Goal: Task Accomplishment & Management: Complete application form

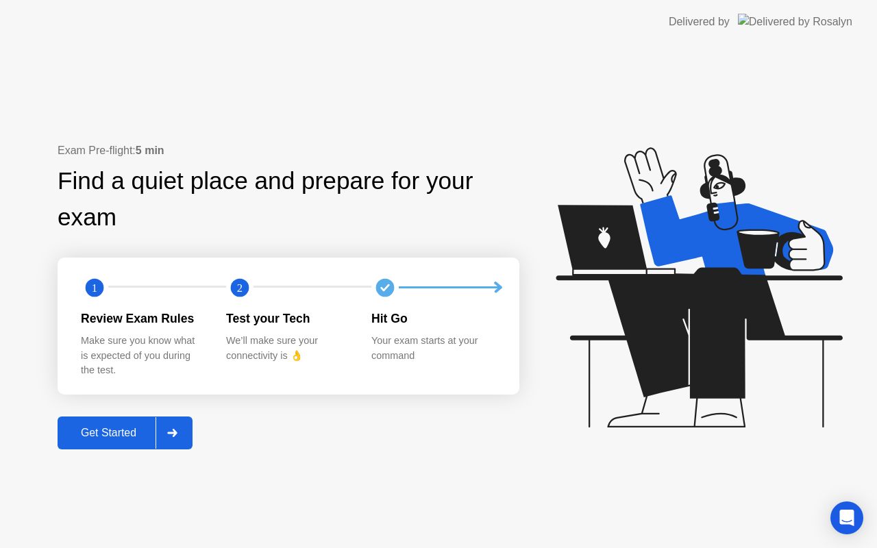
click at [129, 439] on div "Get Started" at bounding box center [109, 433] width 94 height 12
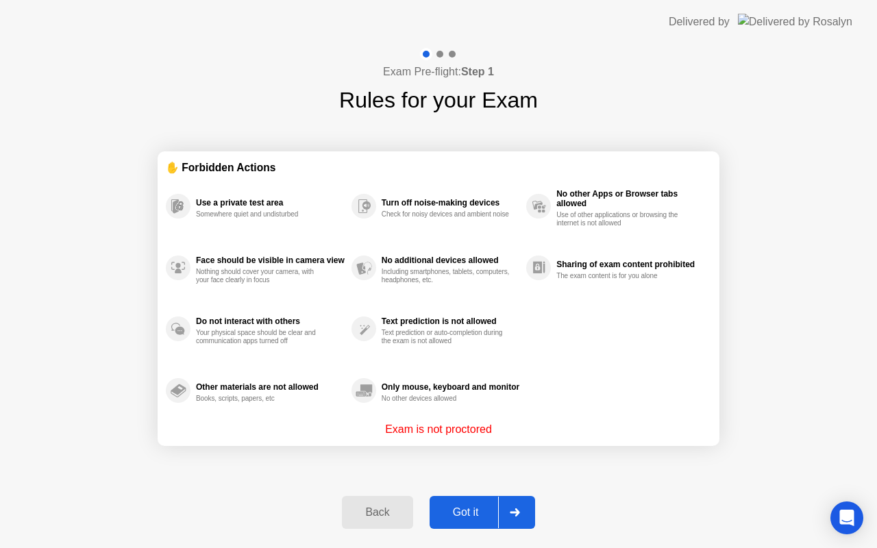
click at [468, 510] on div "Got it" at bounding box center [466, 512] width 64 height 12
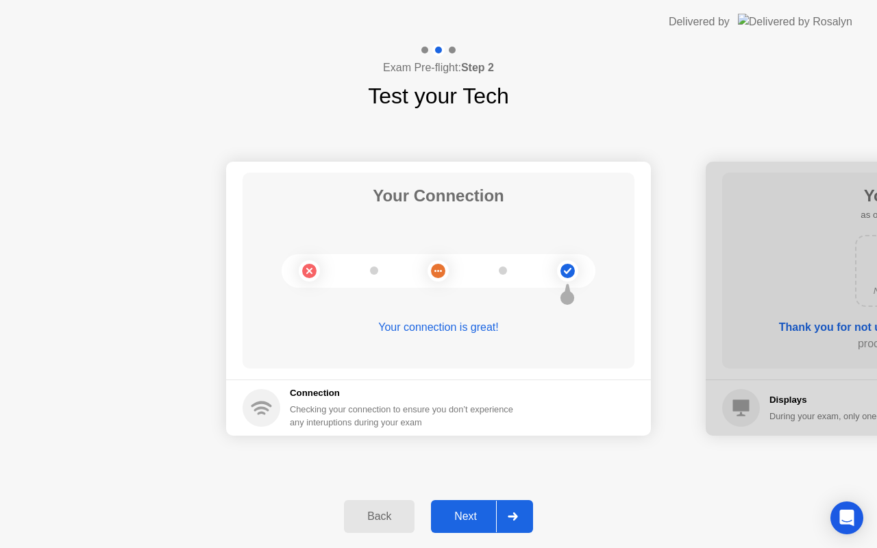
click at [469, 511] on div "Next" at bounding box center [465, 516] width 61 height 12
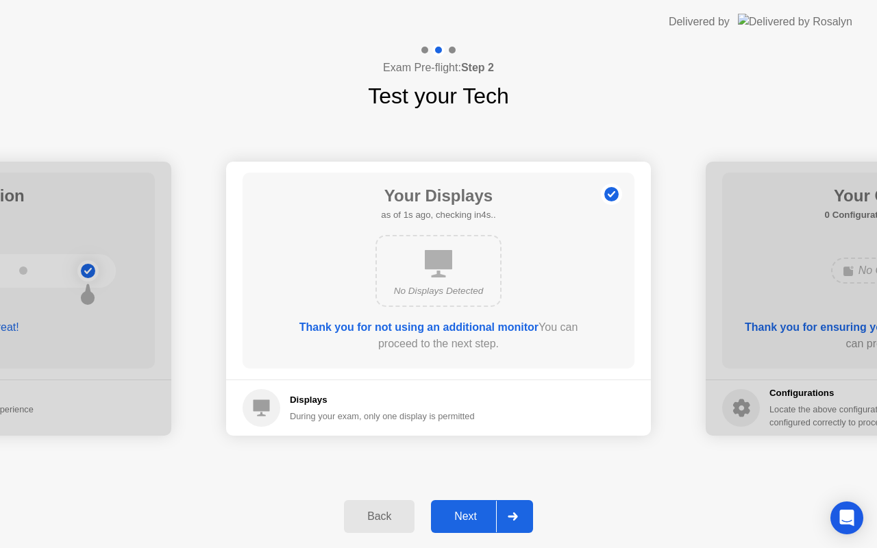
click at [469, 511] on div "Next" at bounding box center [465, 516] width 61 height 12
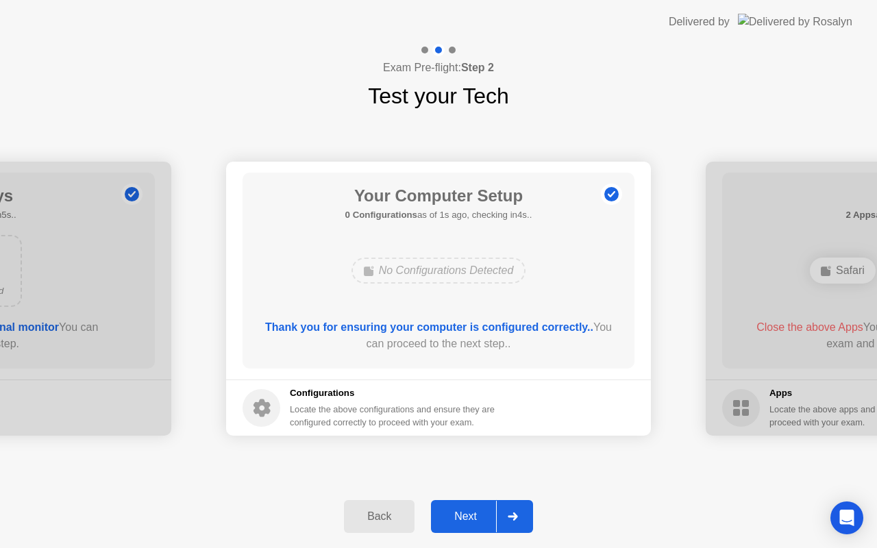
click at [469, 511] on div "Next" at bounding box center [465, 516] width 61 height 12
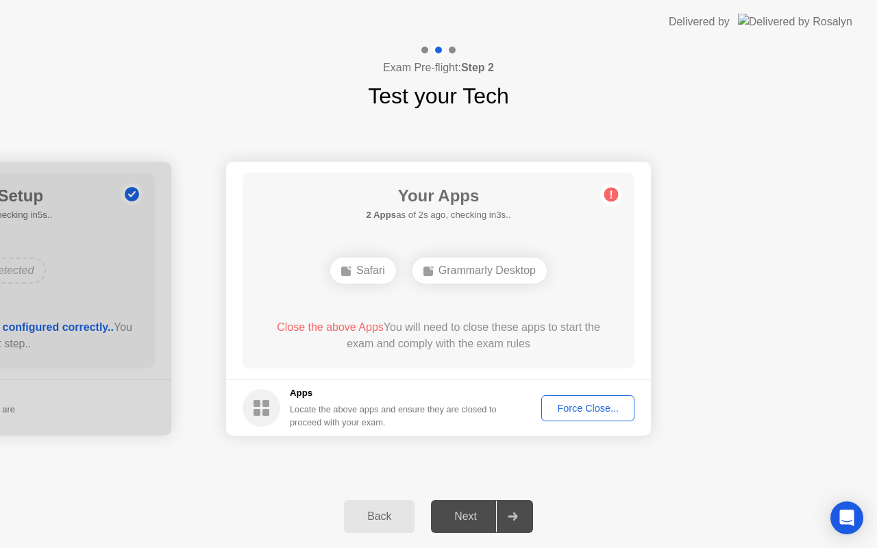
click at [557, 412] on div "Force Close..." at bounding box center [588, 408] width 84 height 11
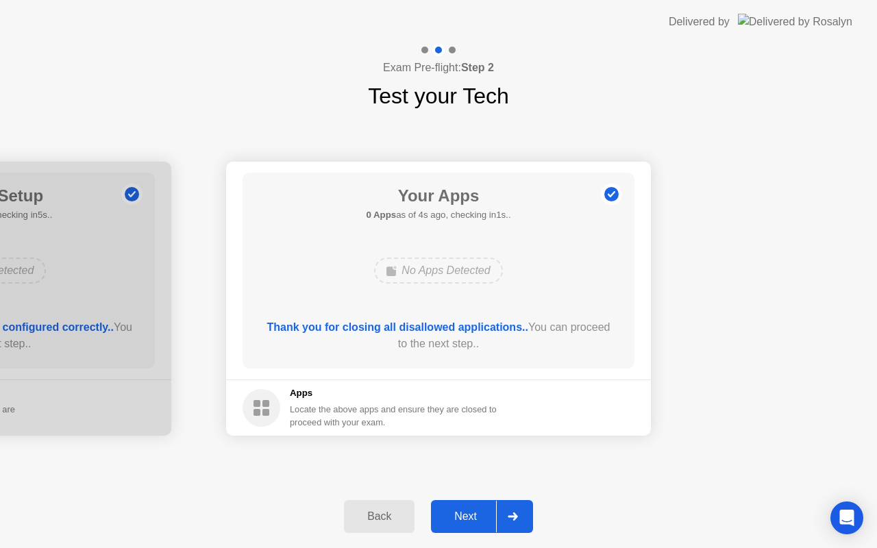
click at [467, 517] on div "Next" at bounding box center [465, 516] width 61 height 12
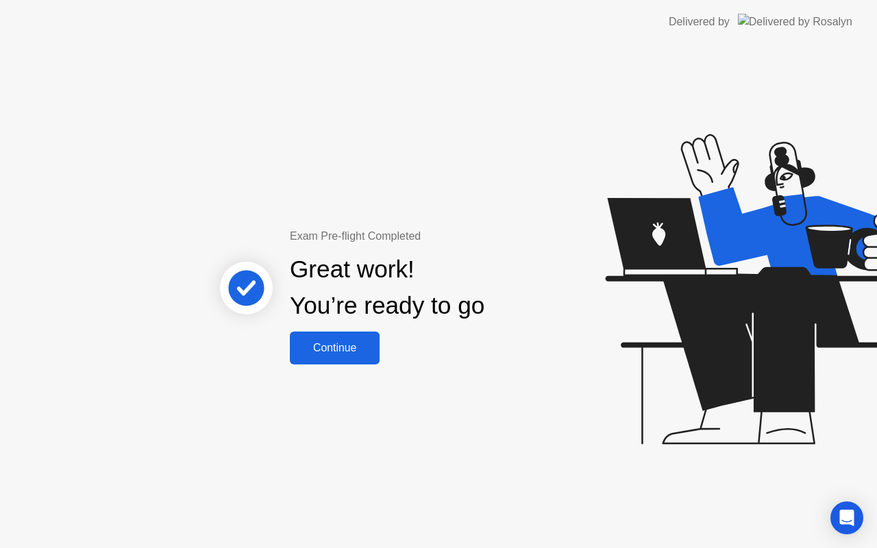
click at [360, 352] on div "Continue" at bounding box center [335, 348] width 82 height 12
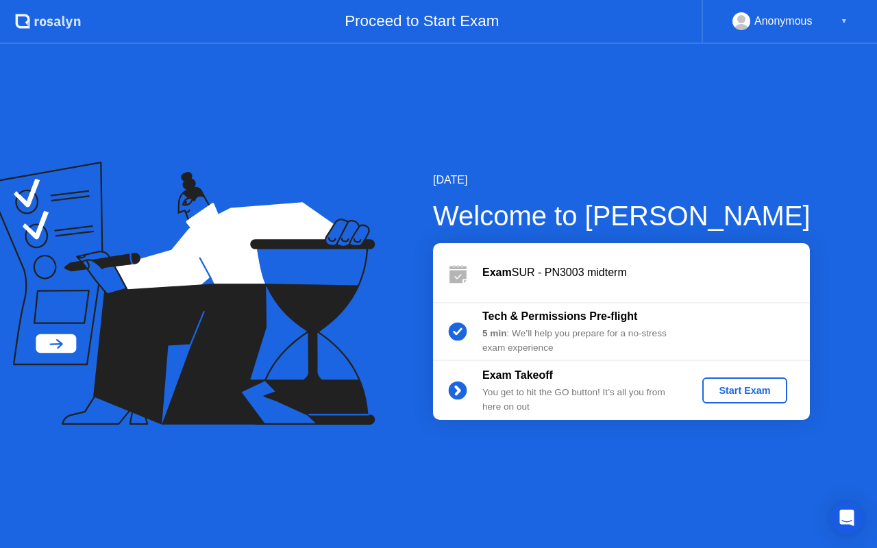
click at [738, 385] on div "Start Exam" at bounding box center [744, 390] width 73 height 11
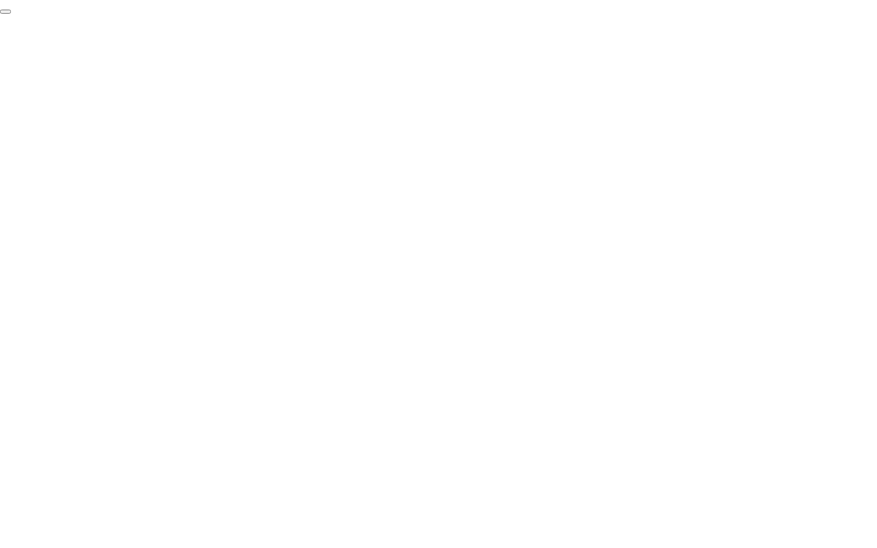
click div "End Proctoring Session"
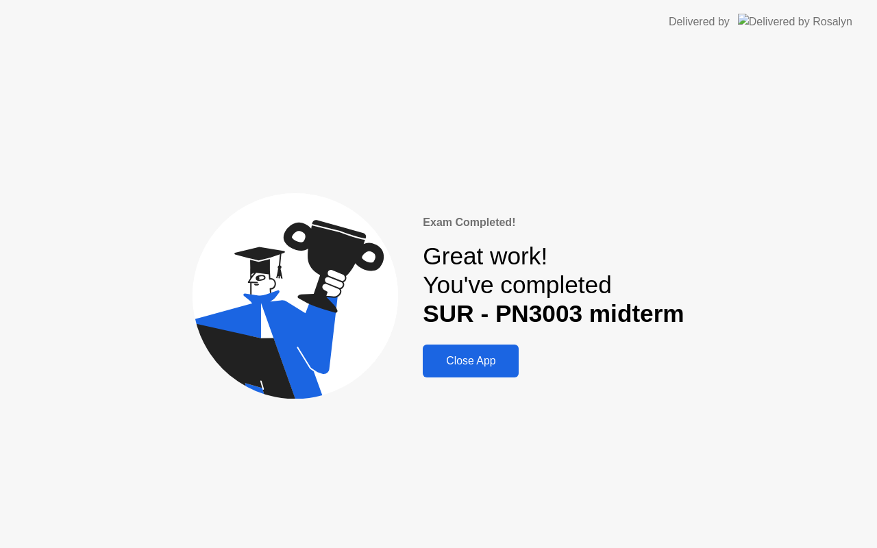
click at [488, 367] on div "Close App" at bounding box center [471, 361] width 88 height 12
